Goal: Information Seeking & Learning: Learn about a topic

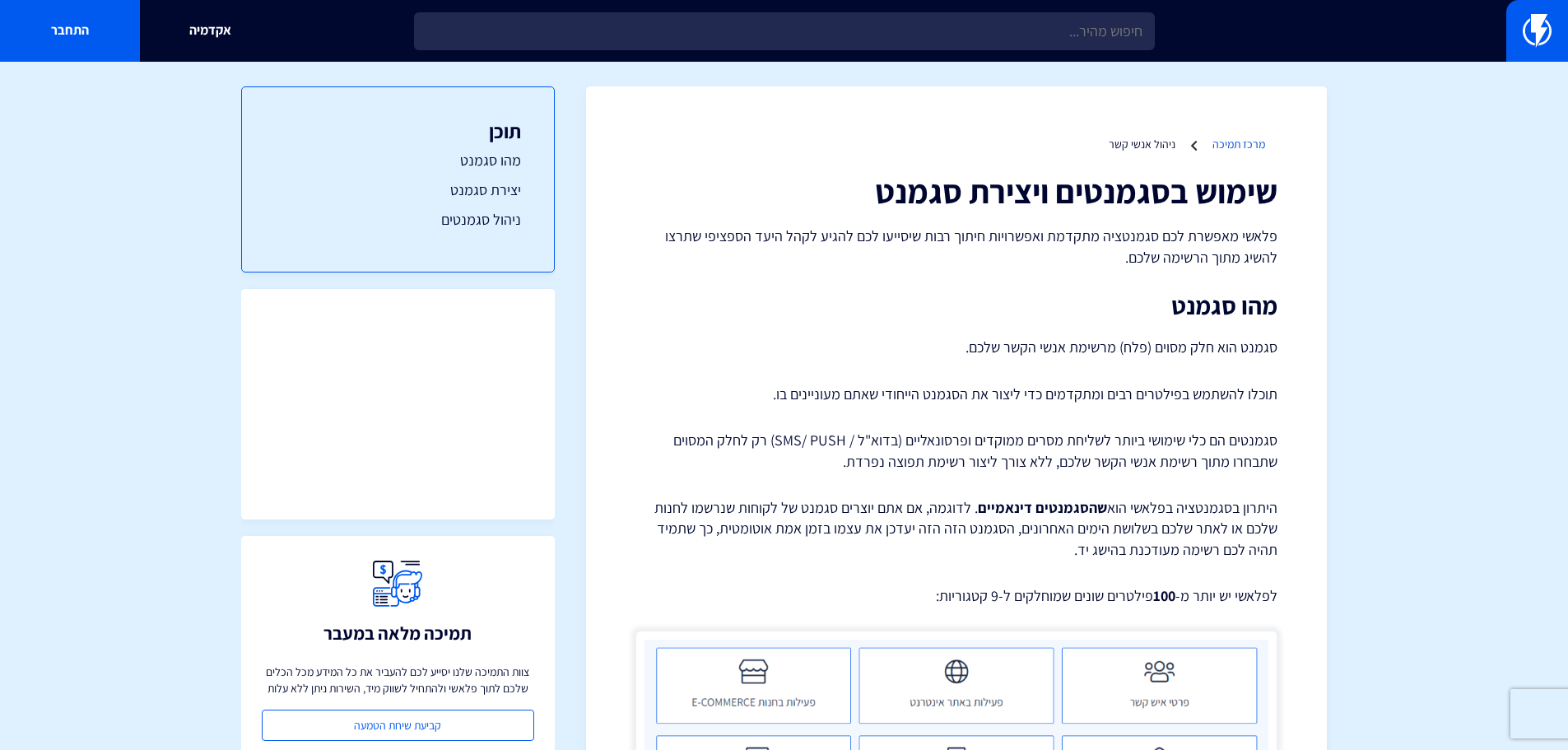
click at [1237, 142] on link "מרכז תמיכה" at bounding box center [1238, 144] width 53 height 14
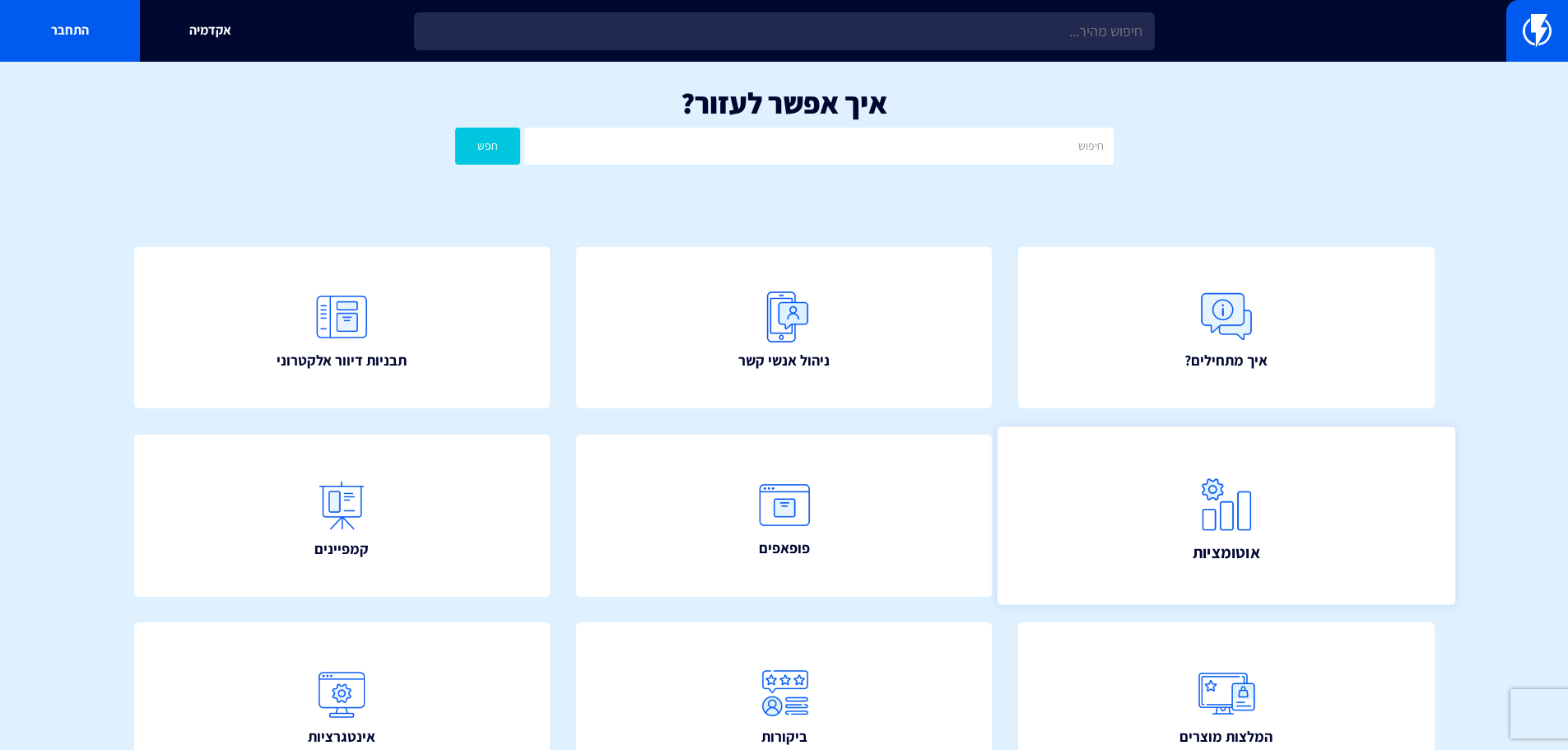
click at [1180, 500] on link "אוטומציות" at bounding box center [1225, 515] width 458 height 178
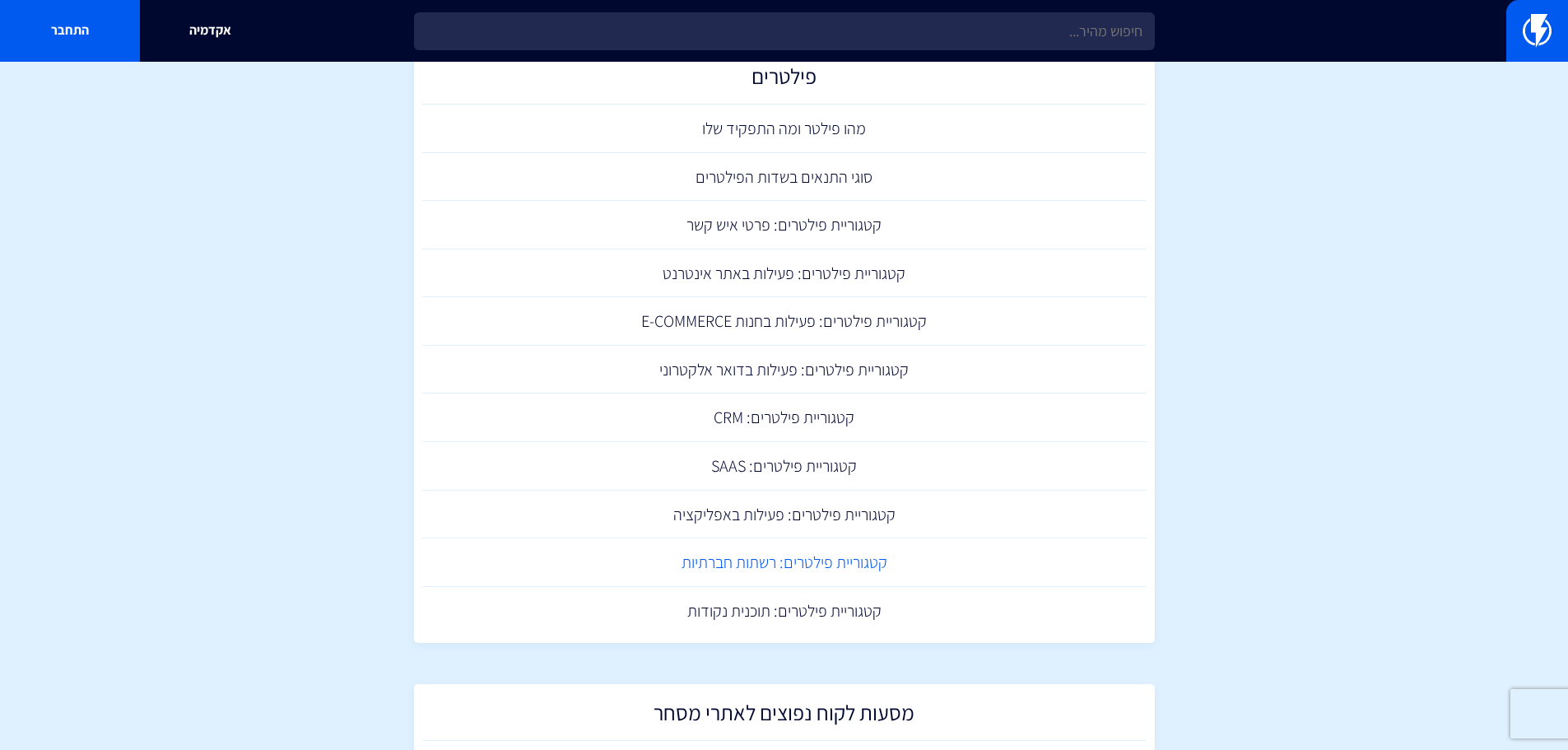
scroll to position [823, 0]
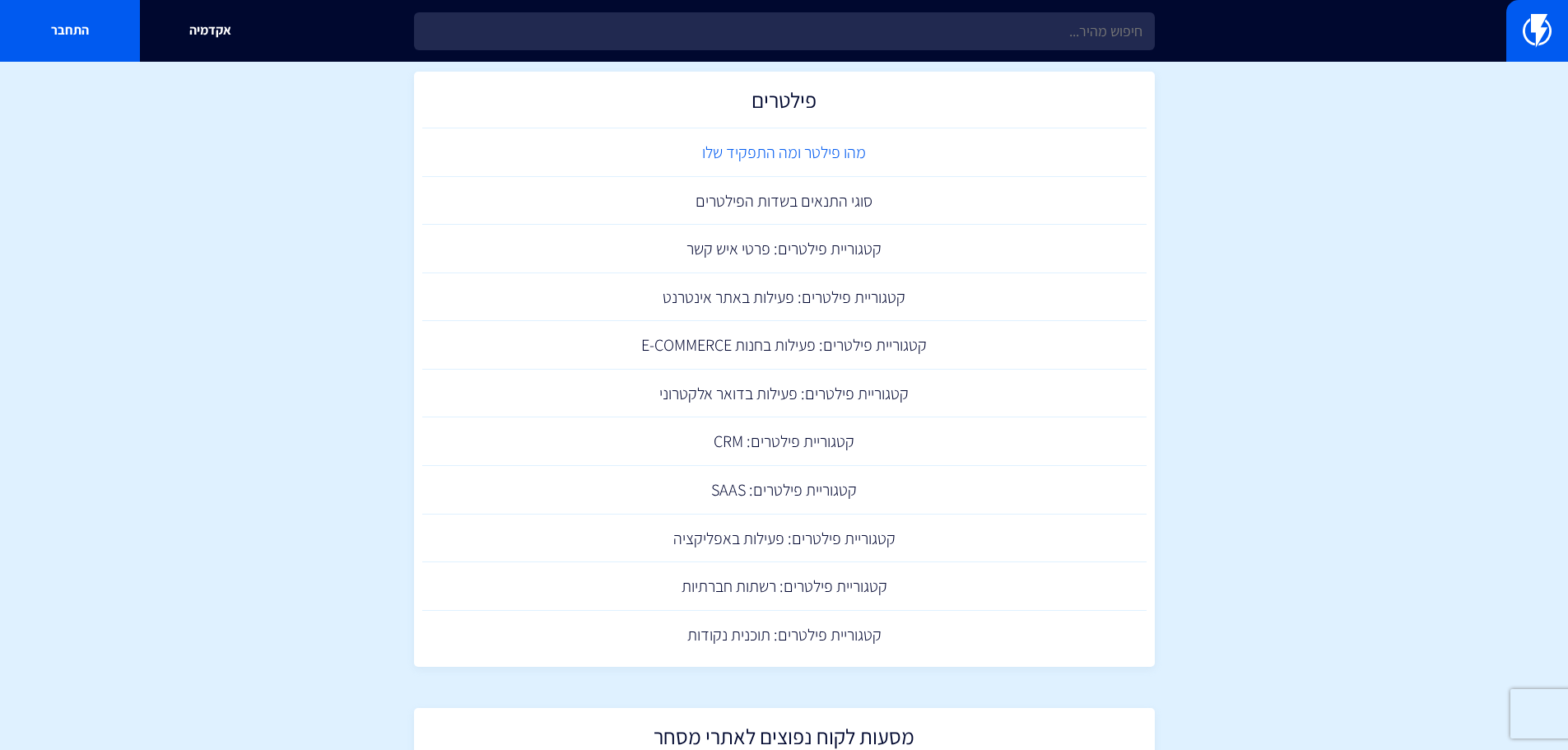
click at [862, 143] on link "מהו פילטר ומה התפקיד שלו" at bounding box center [784, 153] width 724 height 49
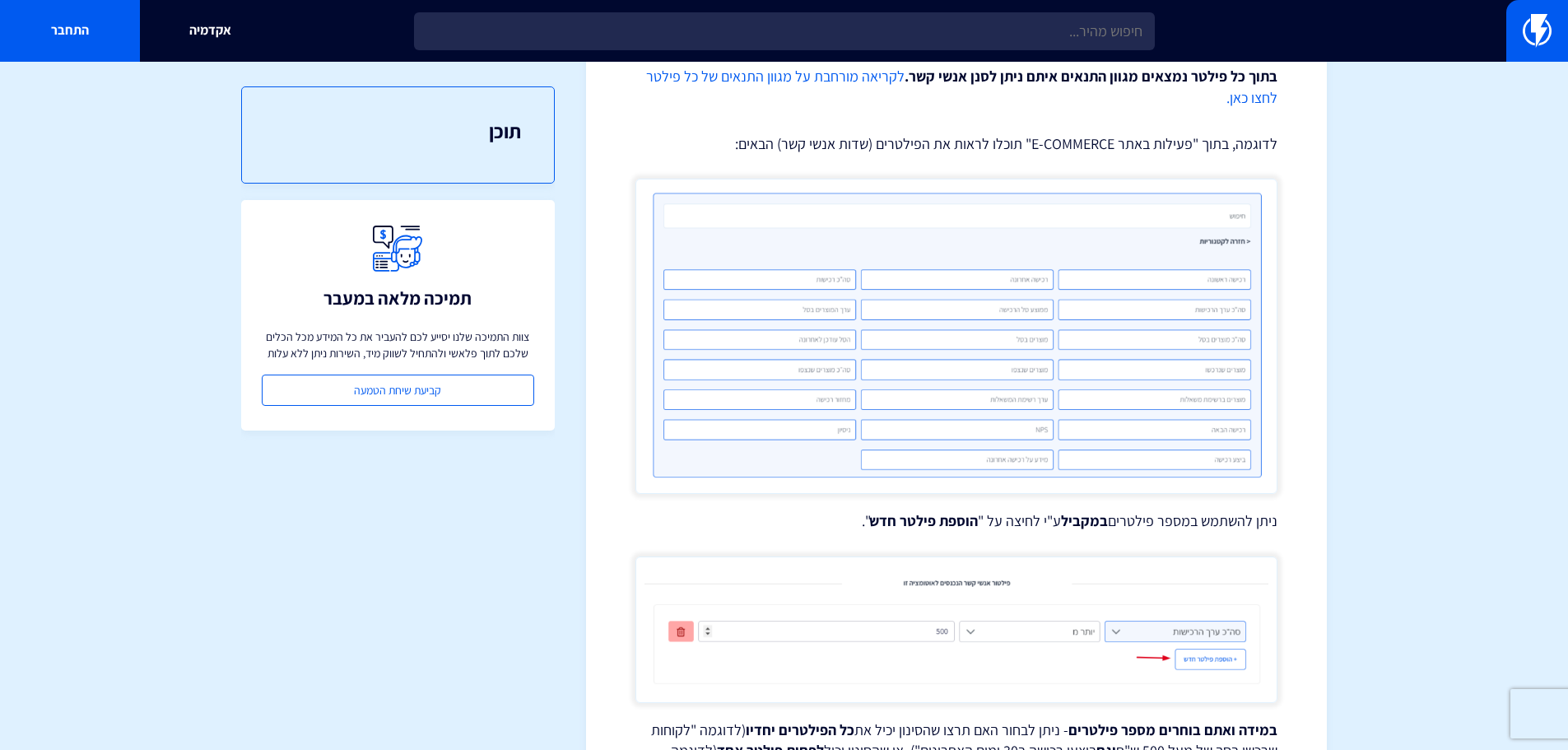
scroll to position [1320, 0]
